Goal: Transaction & Acquisition: Purchase product/service

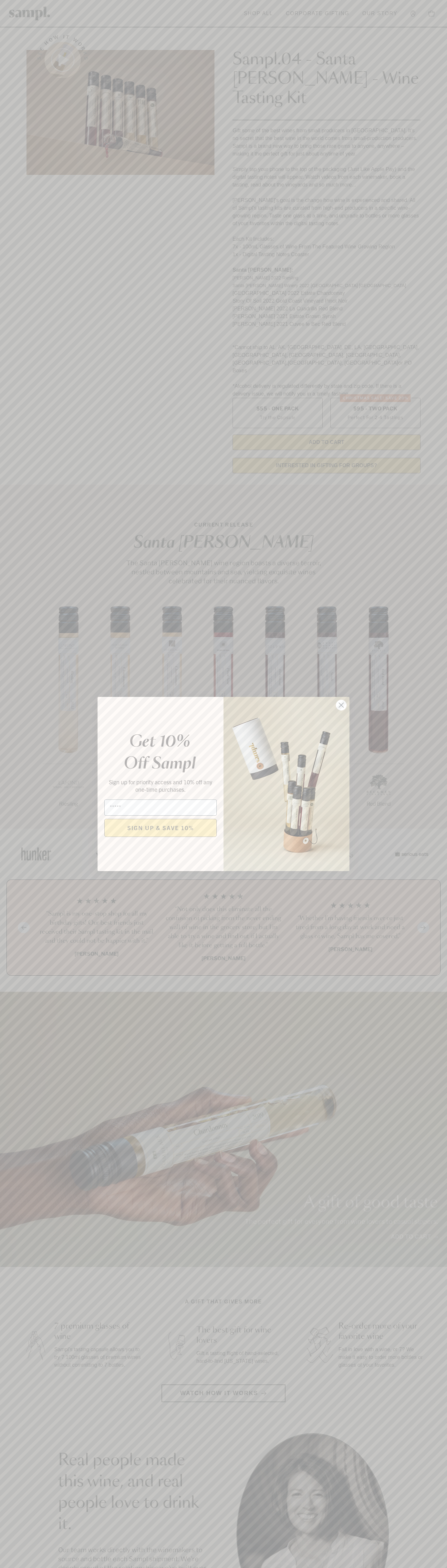
click at [341, 705] on icon "Close dialog" at bounding box center [341, 705] width 4 height 4
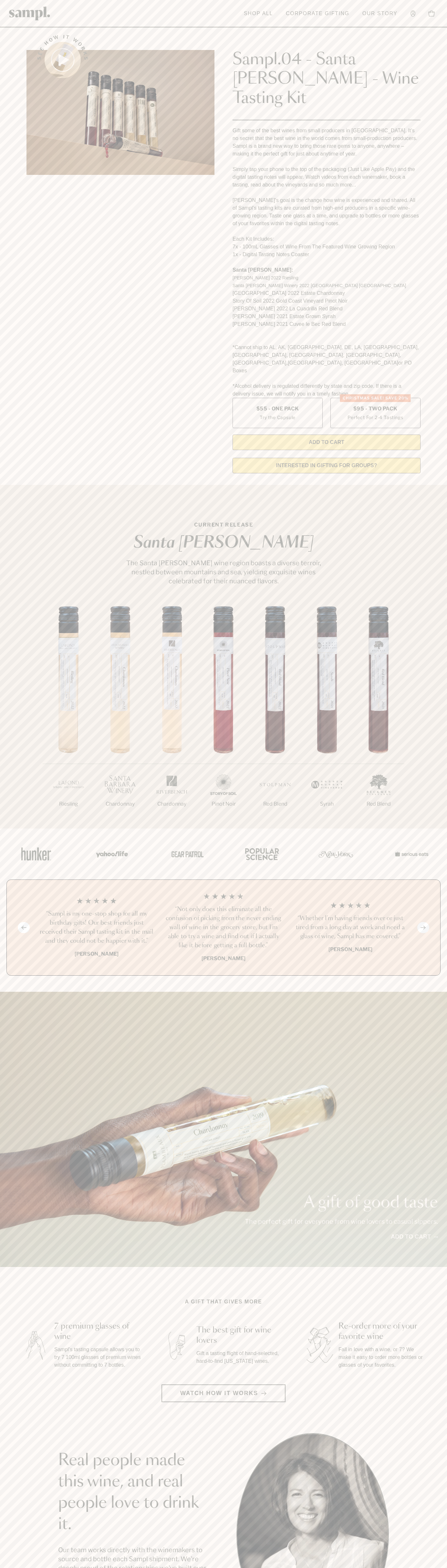
click at [442, 20] on header "Toggle navigation menu Shop All Corporate Gifting Our Story Account Story Shop …" at bounding box center [224, 13] width 447 height 27
click at [426, 1220] on div "A gift of good taste The perfect gift for everyone from wine lovers to casual s…" at bounding box center [224, 1129] width 447 height 275
click at [407, 1567] on html "Skip to main content Toggle navigation menu Shop All Corporate Gifting Our Stor…" at bounding box center [224, 1304] width 447 height 2608
click at [21, 840] on img at bounding box center [37, 854] width 39 height 28
click at [375, 398] on label "Christmas SALE! Save 20% $95 - Two Pack Perfect For 2-4 Tastings" at bounding box center [375, 413] width 90 height 30
